Goal: Contribute content

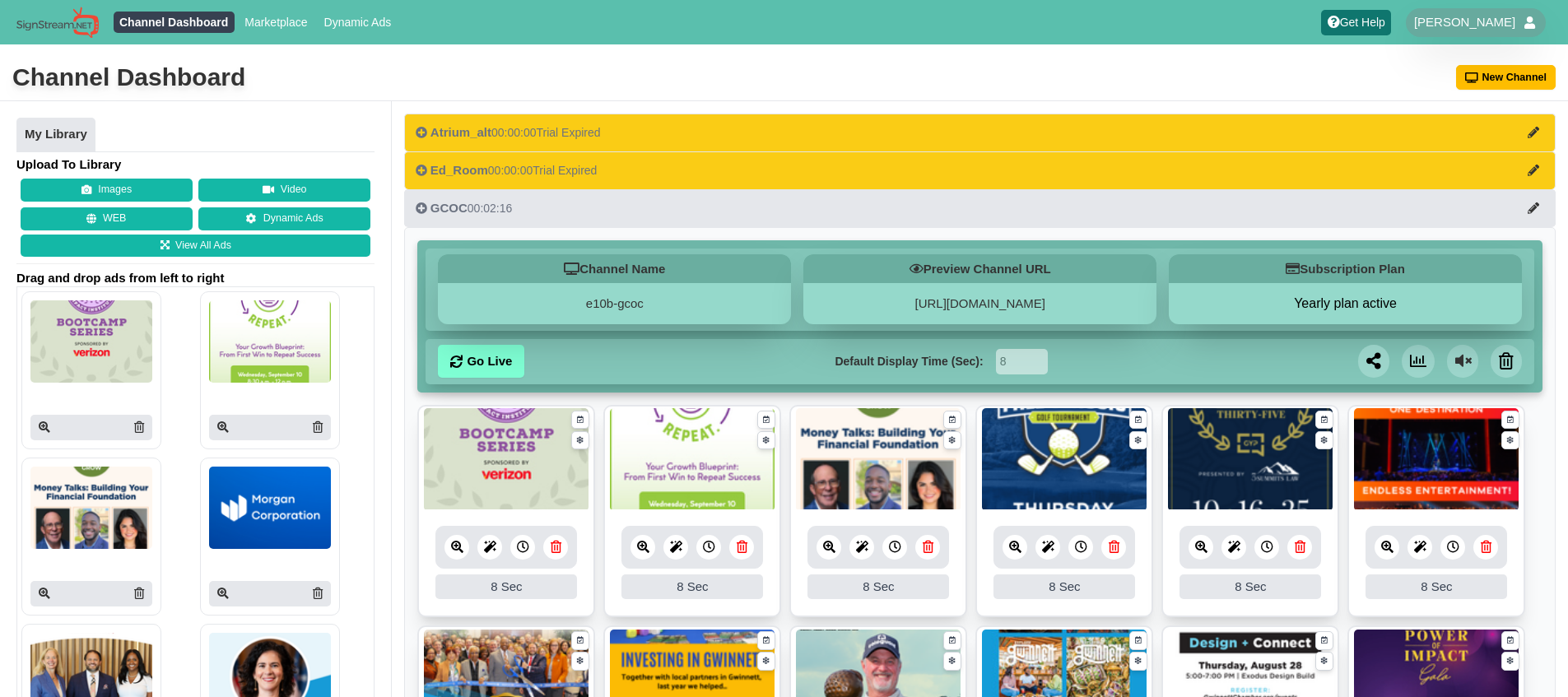
scroll to position [383, 0]
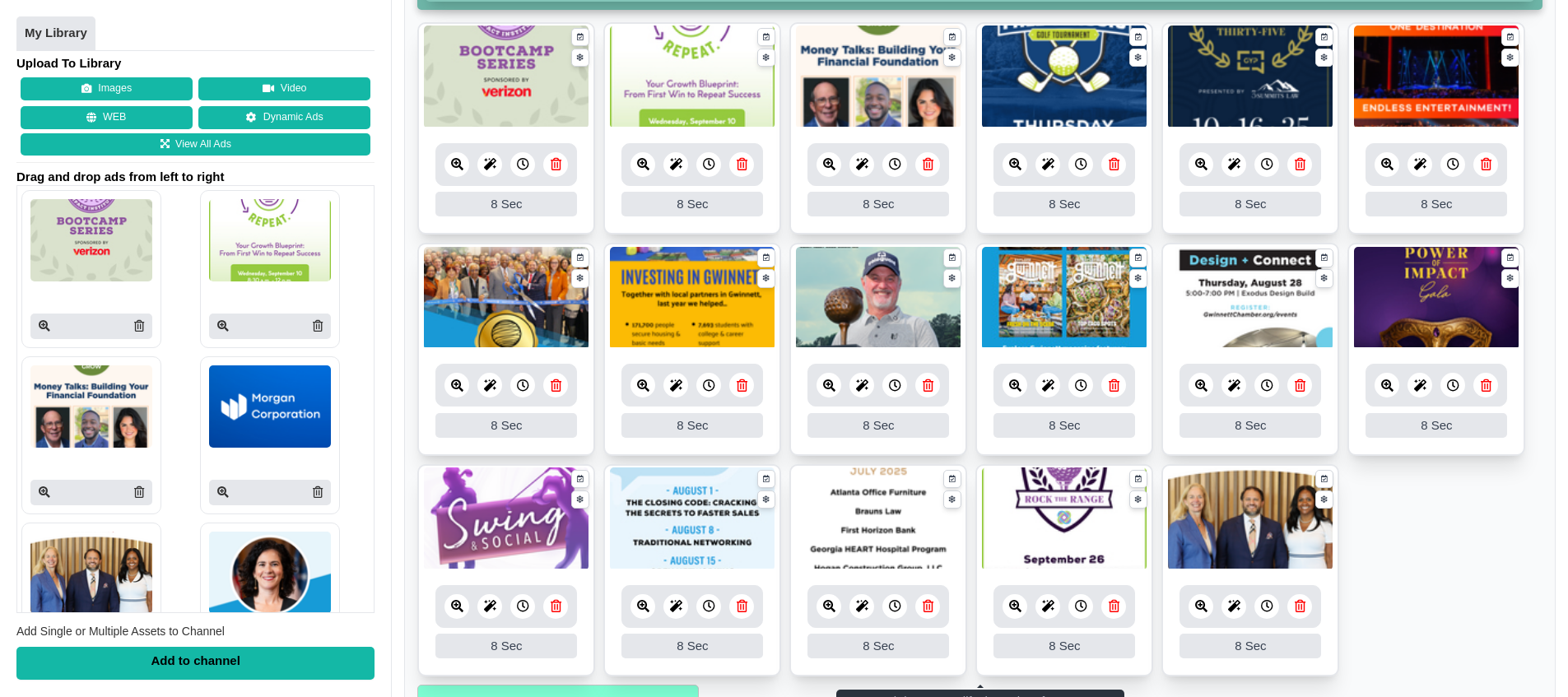
click at [1431, 553] on ul "8 8 Sec Fade In Scale In Swirl In Slide In Slide Elliptic Roll In Swing In Save…" at bounding box center [979, 354] width 1125 height 664
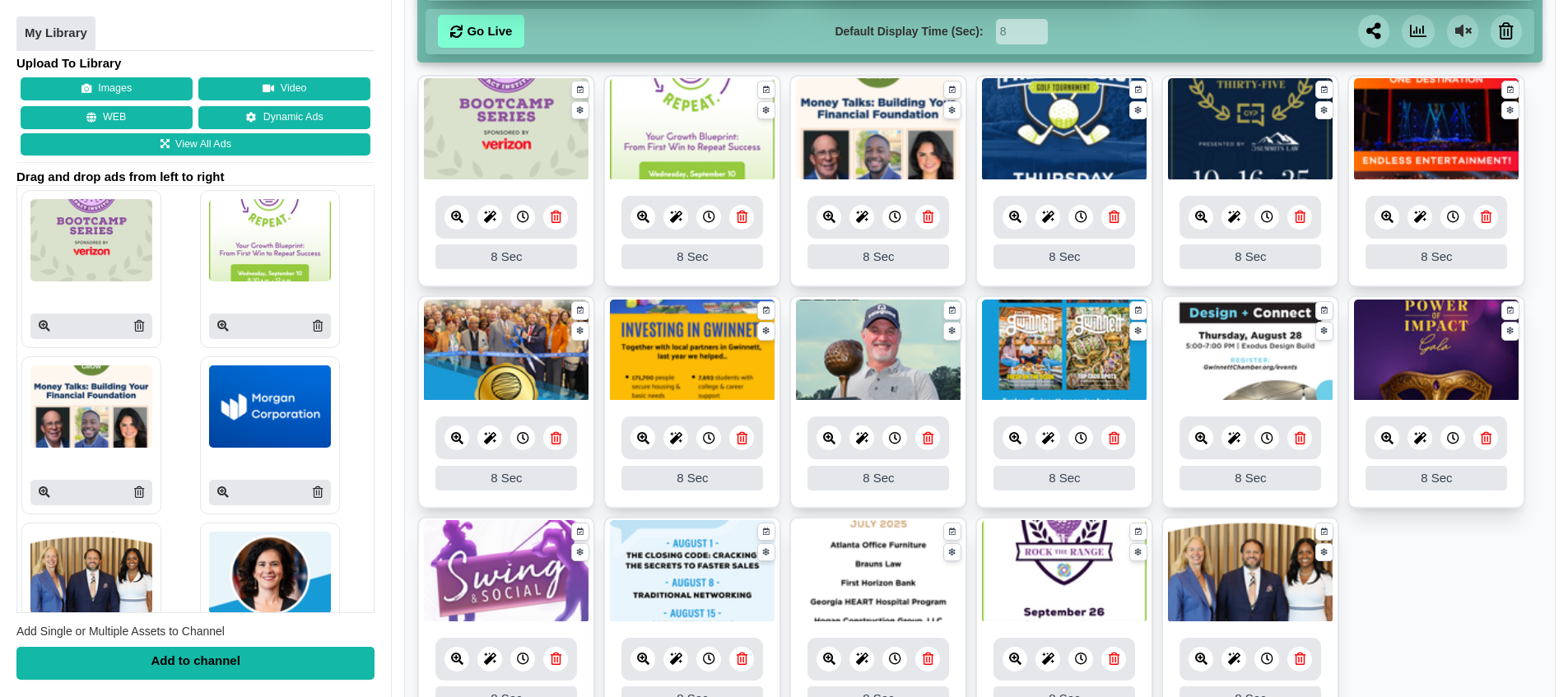
scroll to position [315, 0]
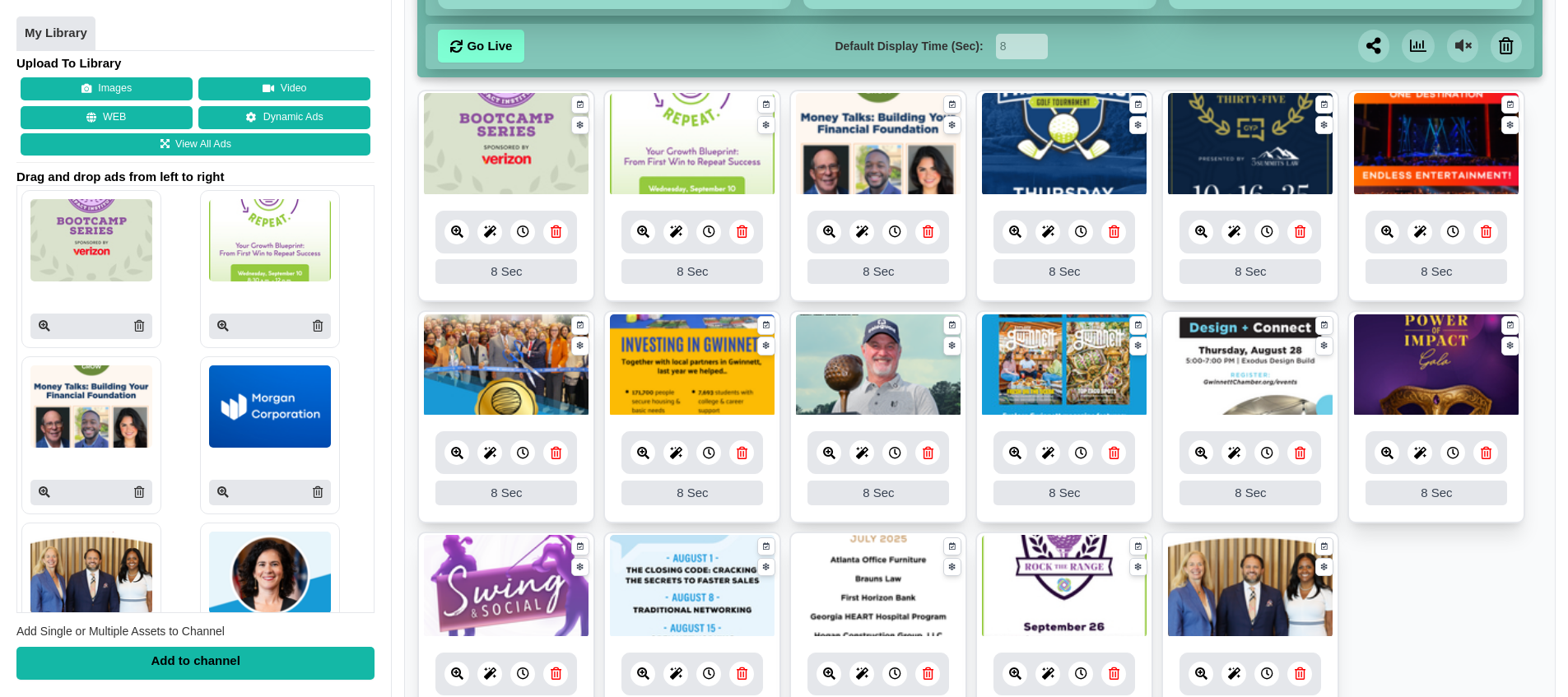
click at [640, 238] on icon at bounding box center [644, 232] width 13 height 13
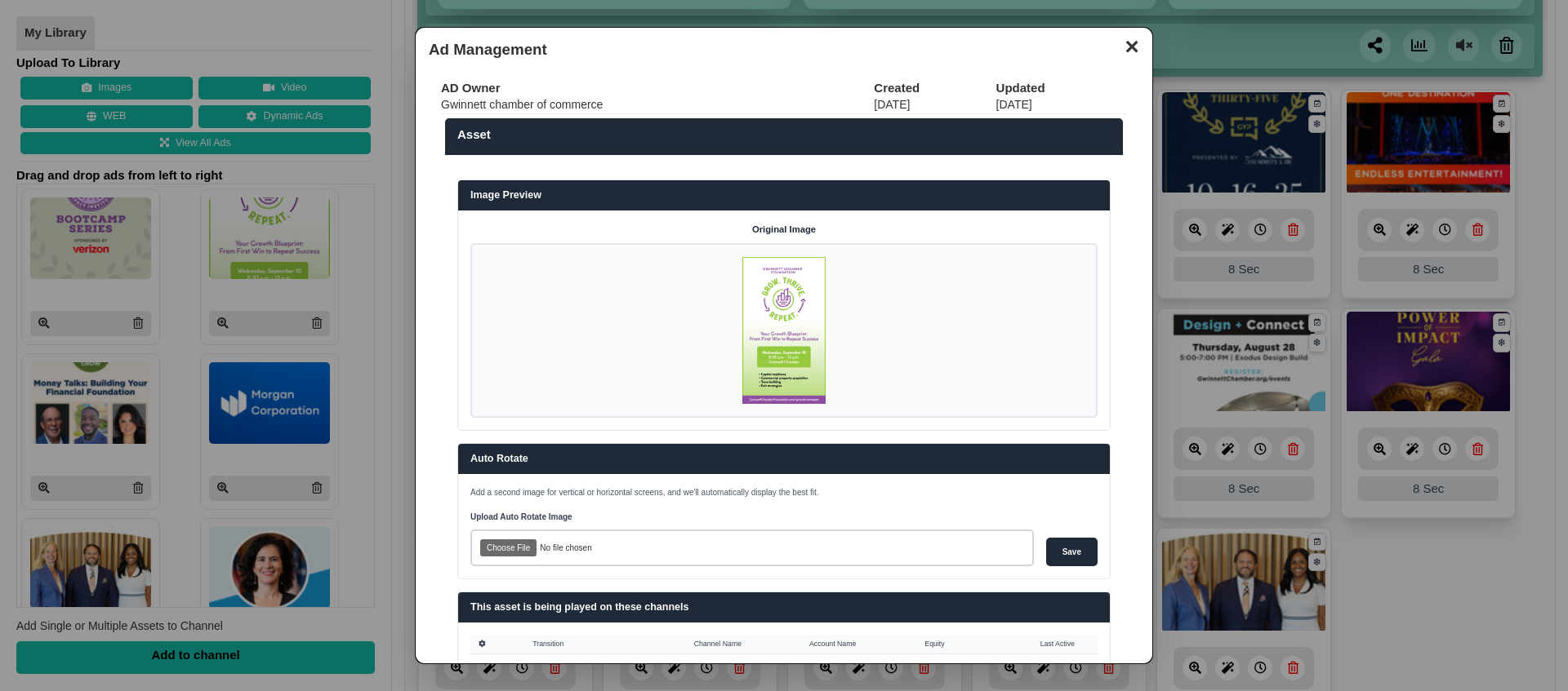
click at [1117, 47] on button "✕" at bounding box center [1132, 44] width 32 height 24
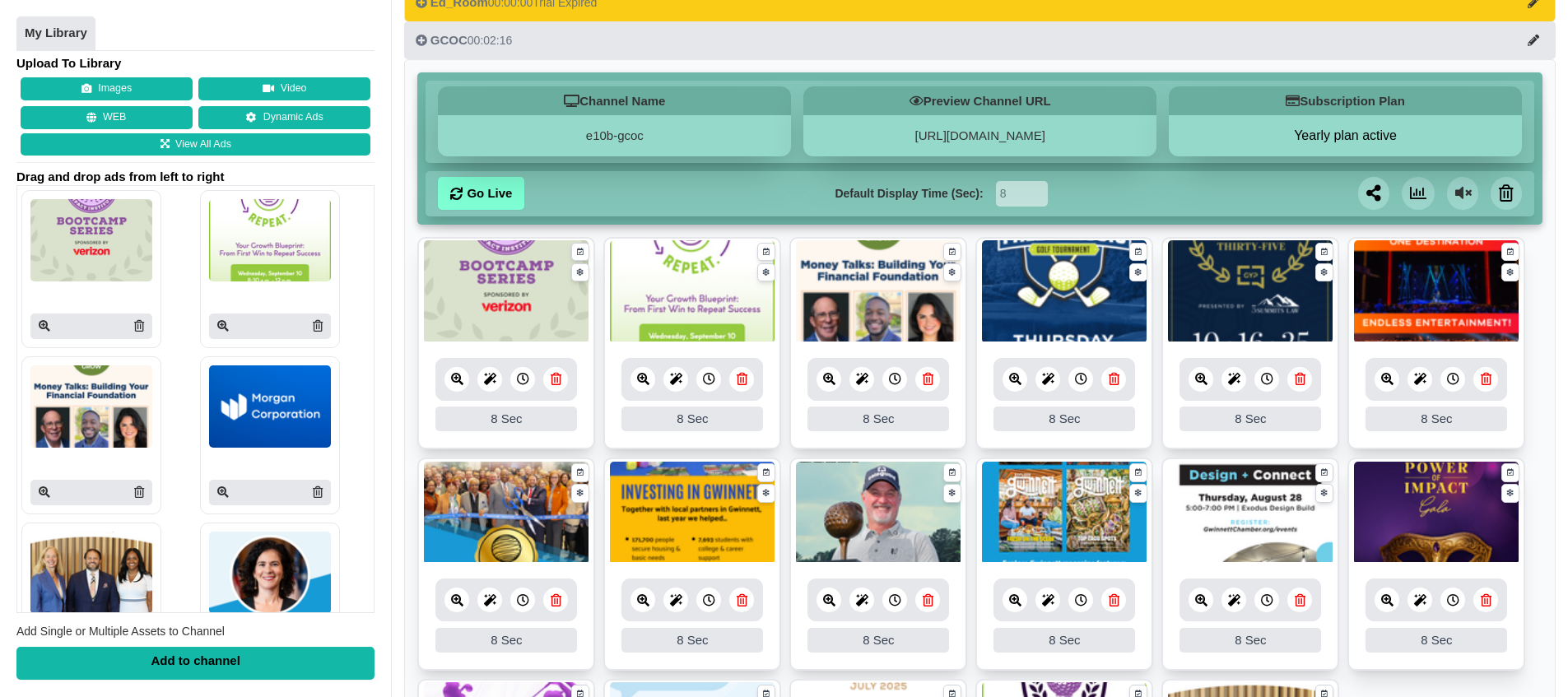
scroll to position [0, 0]
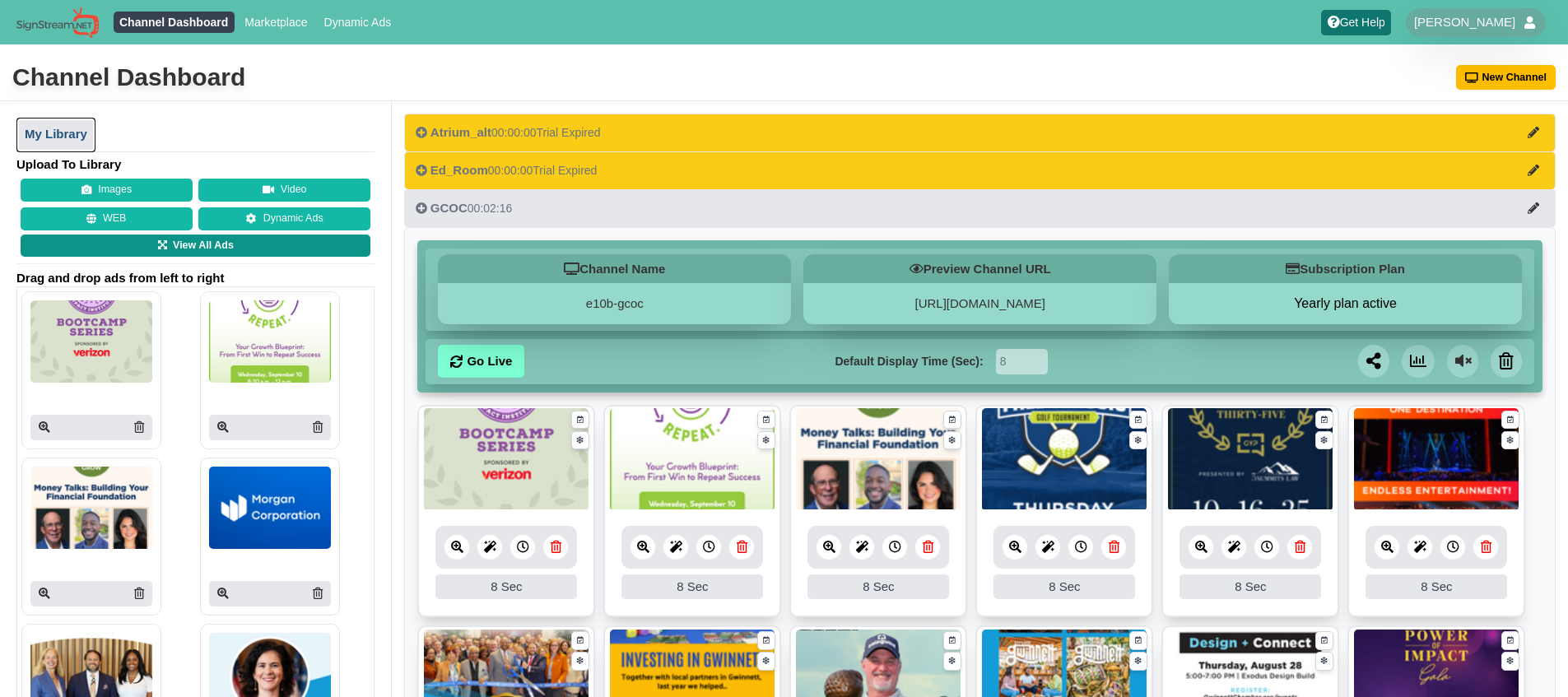
drag, startPoint x: 75, startPoint y: 140, endPoint x: 79, endPoint y: 147, distance: 8.1
click at [76, 140] on link "My Library" at bounding box center [56, 135] width 79 height 34
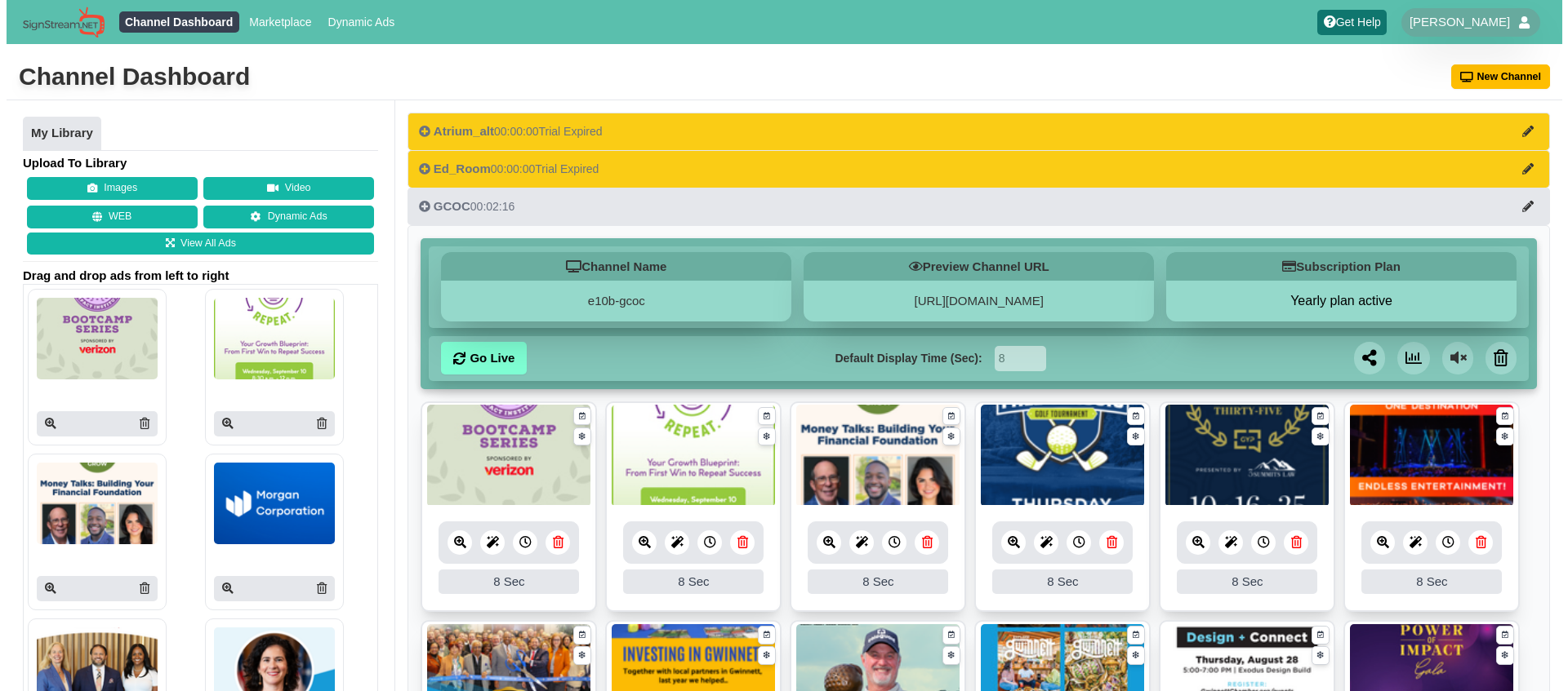
scroll to position [155, 0]
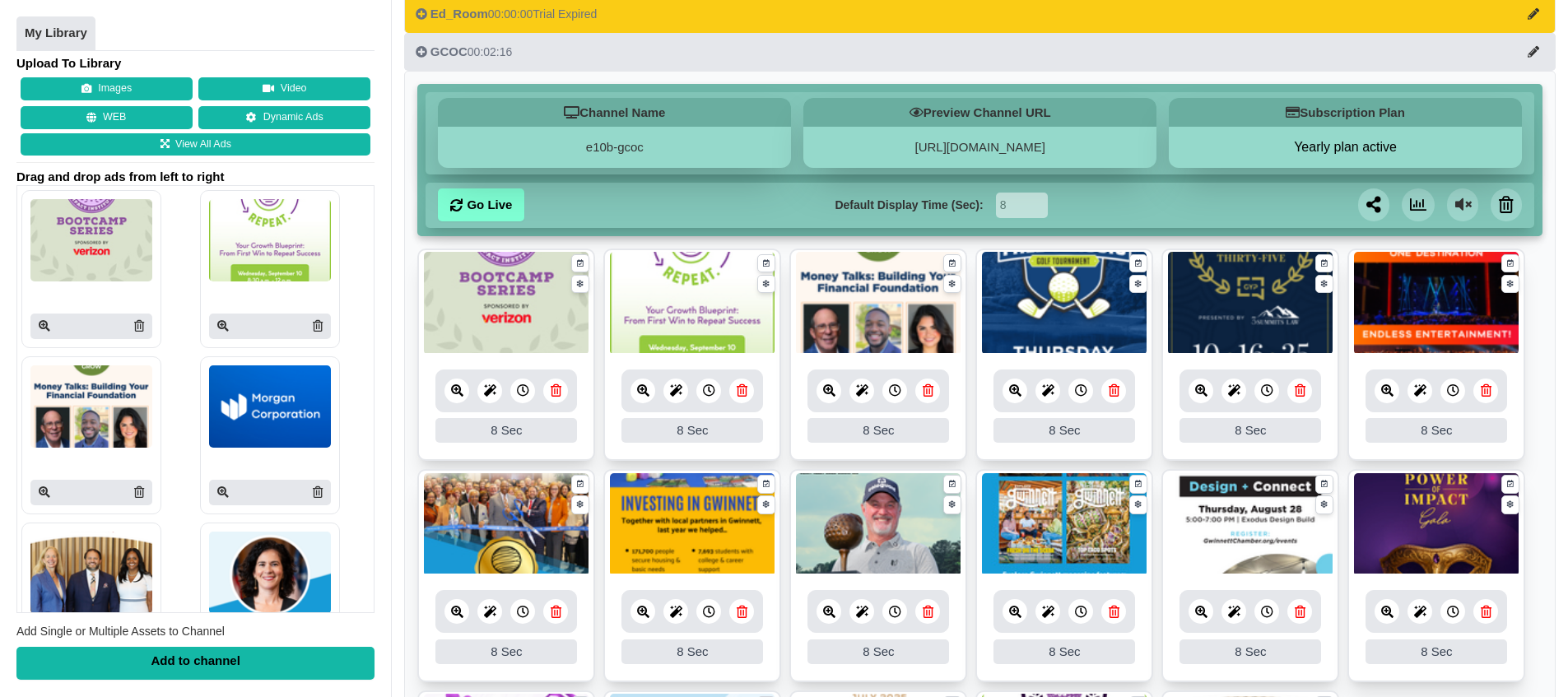
click at [98, 84] on button "Images" at bounding box center [107, 90] width 172 height 23
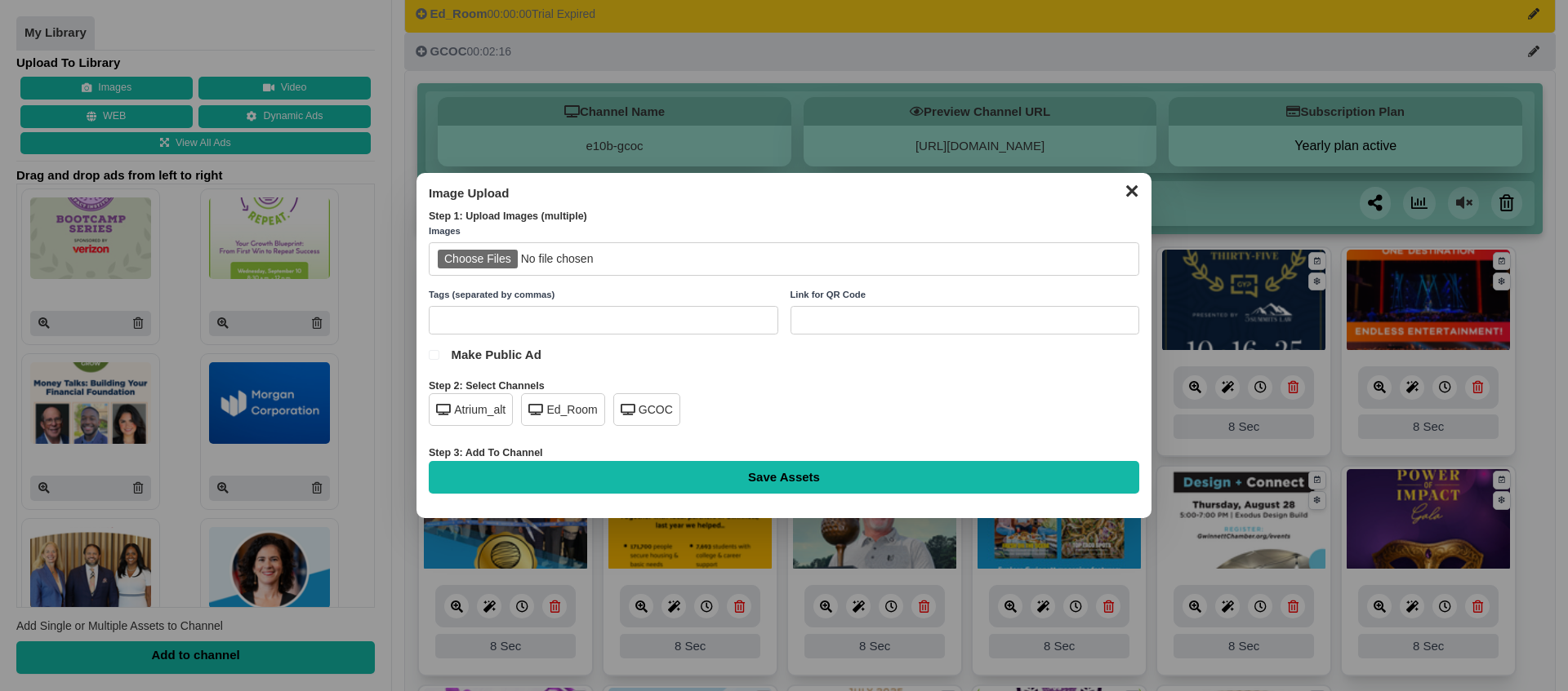
click at [497, 261] on input "file" at bounding box center [784, 259] width 710 height 33
type input "C:\fakepath\hr-series-sept.png"
click at [656, 402] on div "GCOC" at bounding box center [647, 409] width 67 height 32
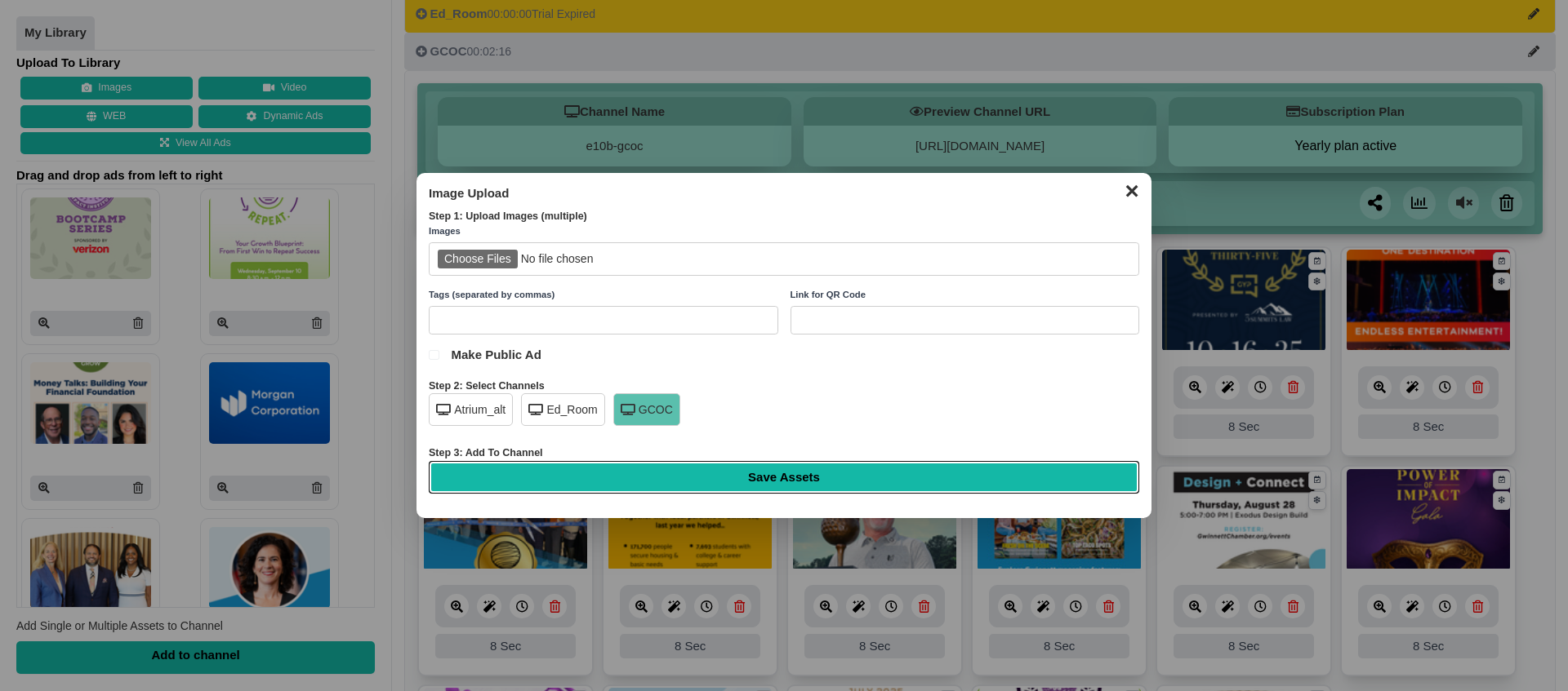
click at [767, 470] on input "Save Assets" at bounding box center [784, 477] width 710 height 32
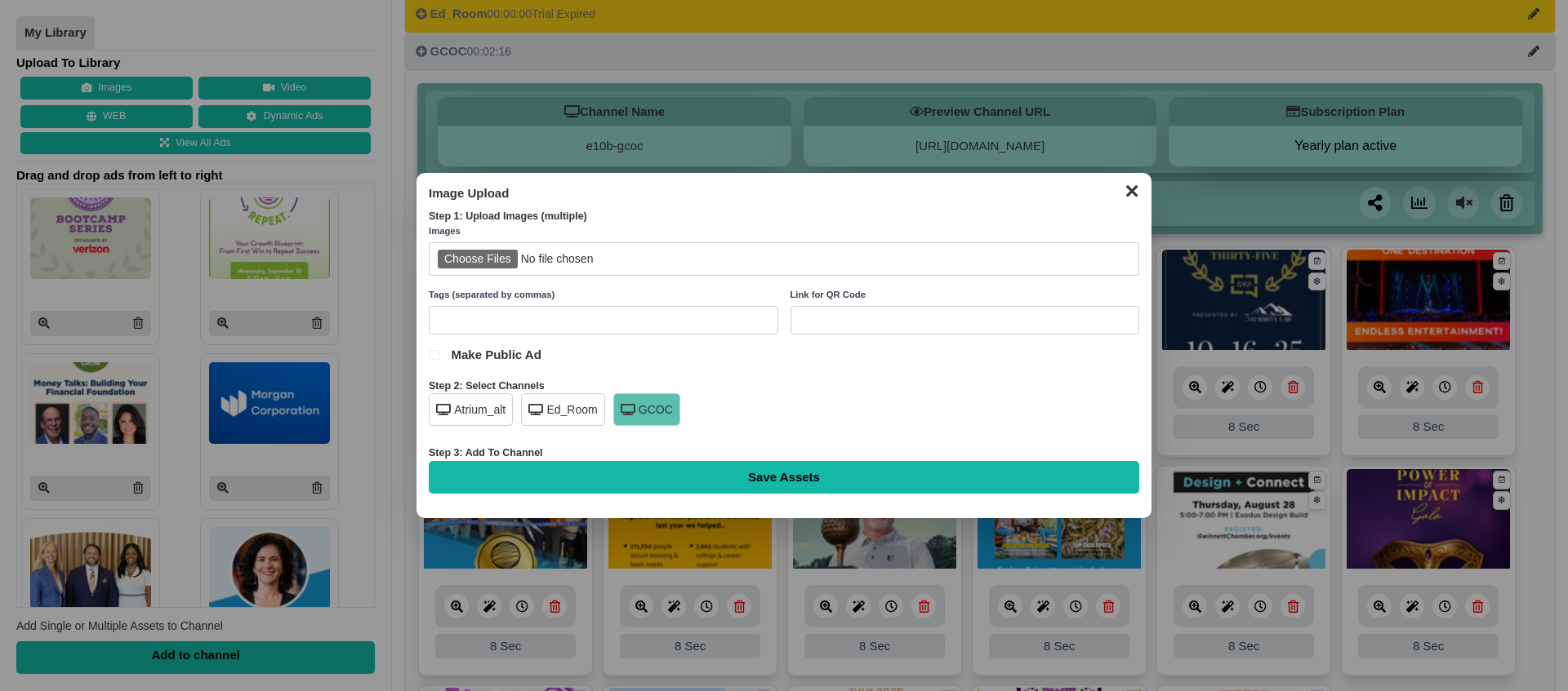
type input "Saving..."
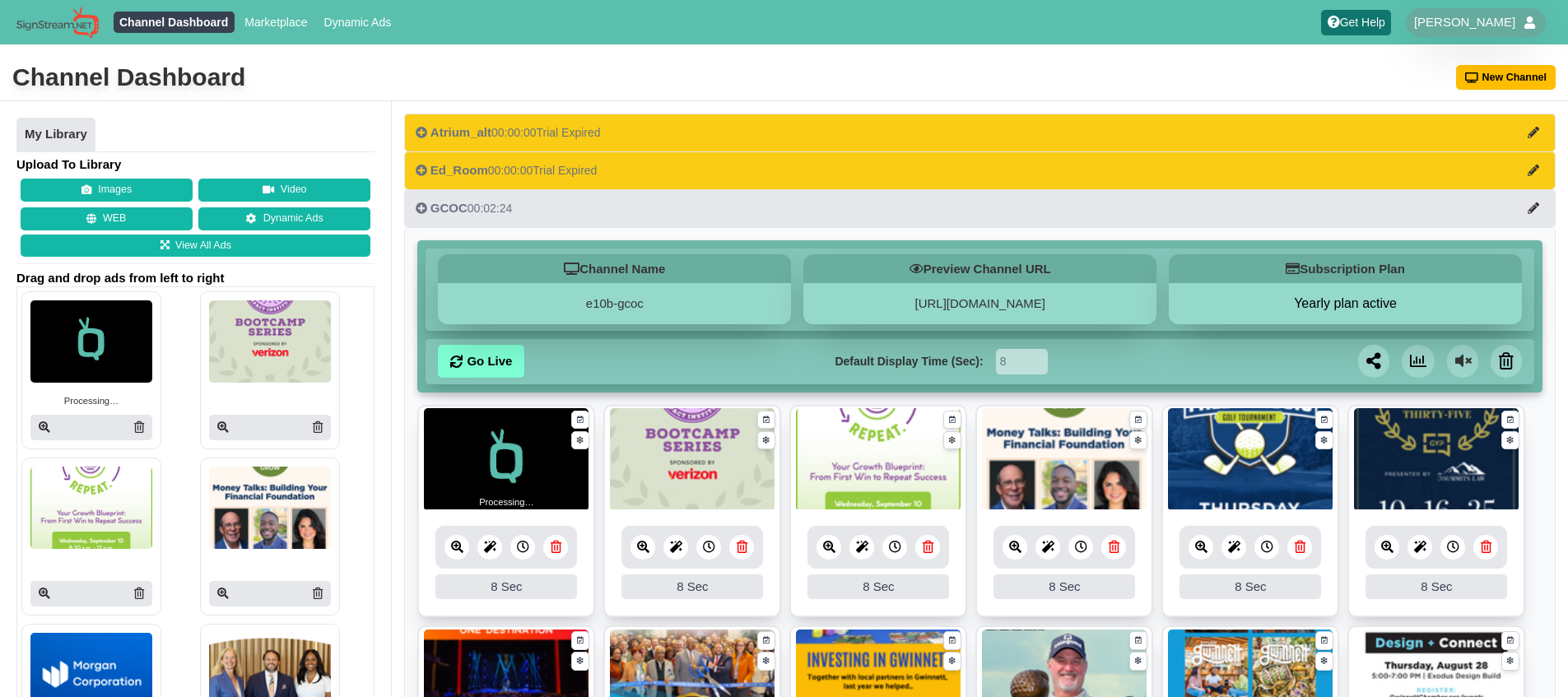
scroll to position [509, 0]
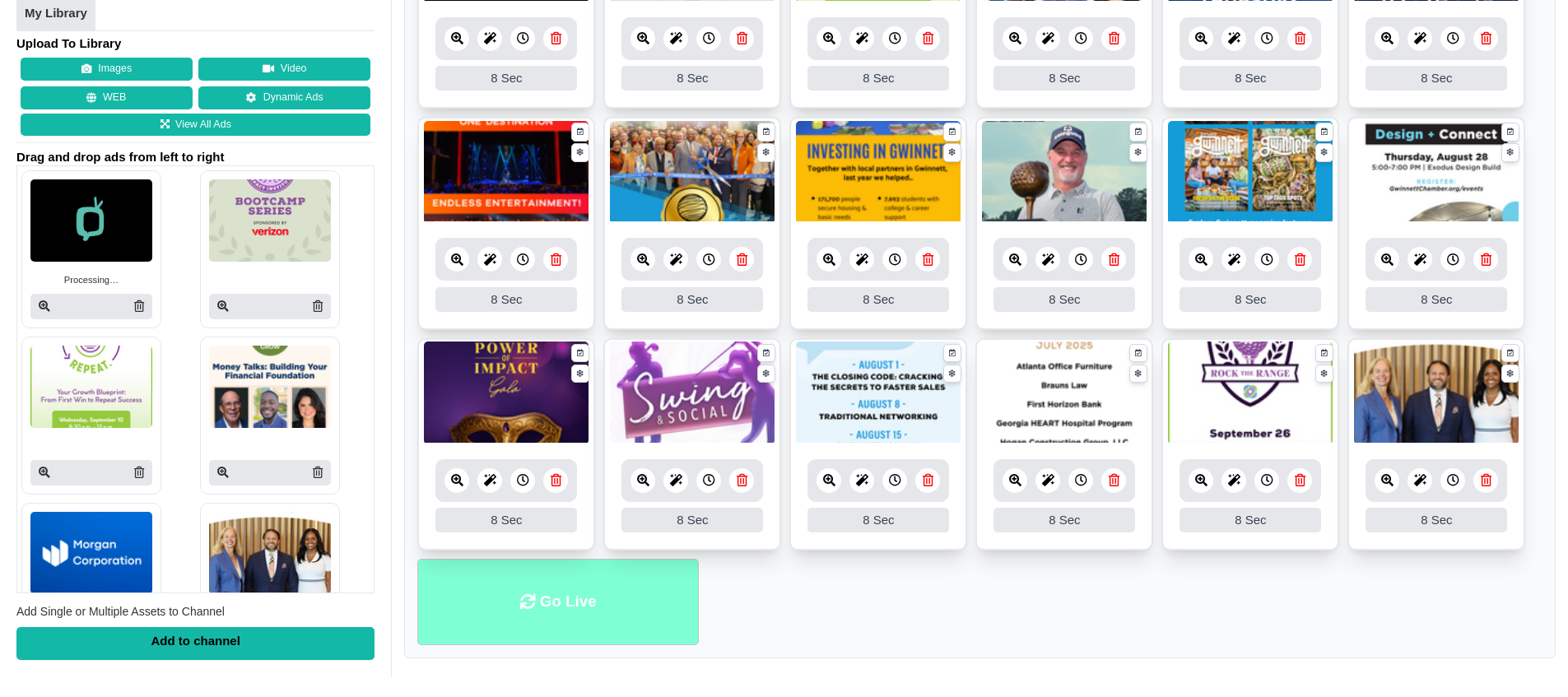
click at [529, 612] on li "Go Live" at bounding box center [558, 602] width 282 height 87
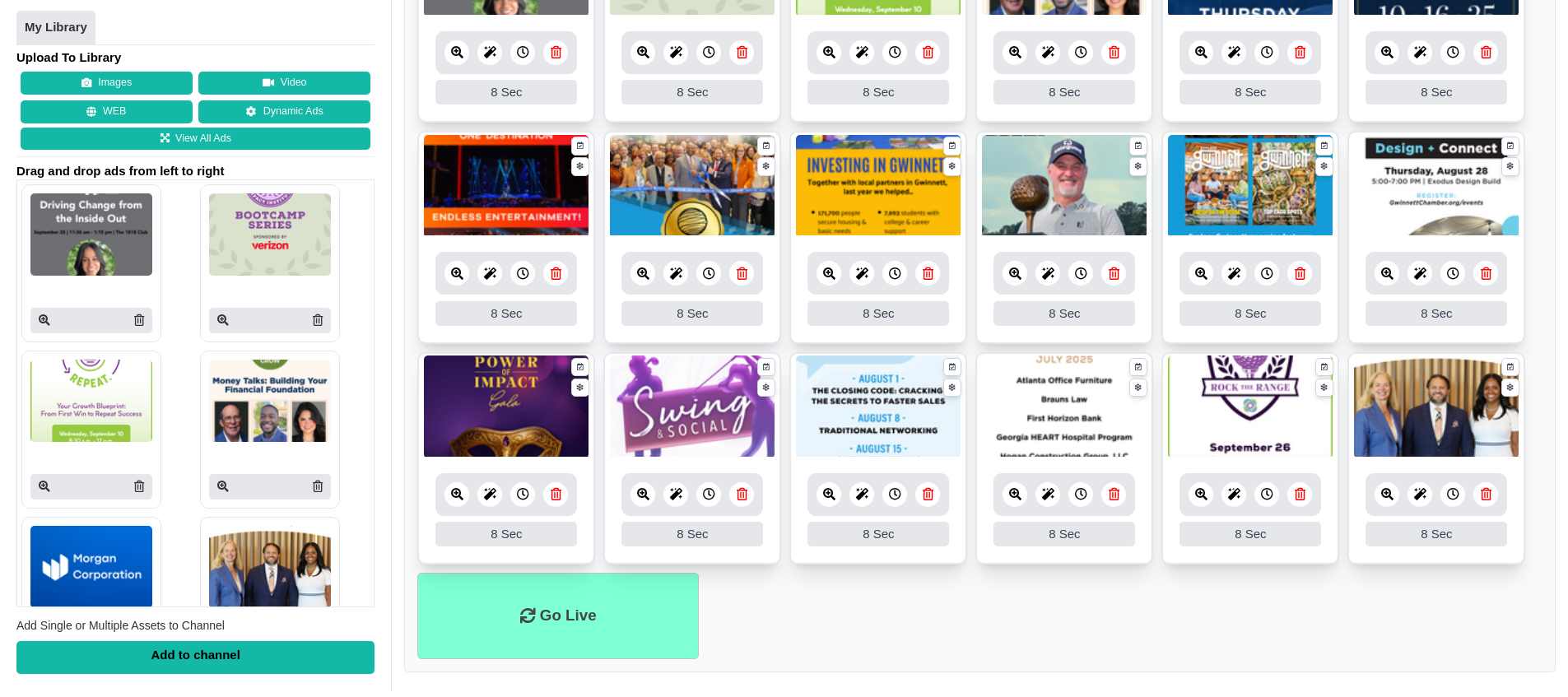
scroll to position [509, 0]
